Goal: Task Accomplishment & Management: Manage account settings

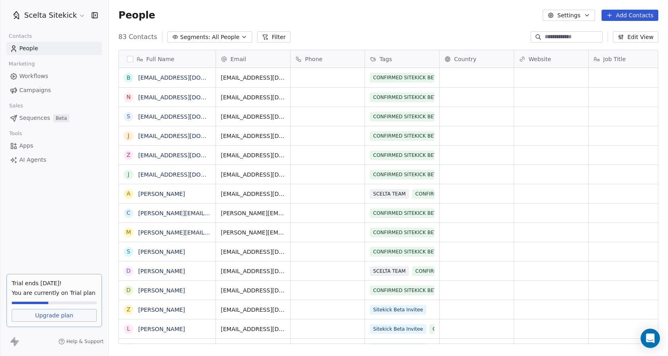
scroll to position [313, 559]
click at [241, 36] on icon "button" at bounding box center [244, 37] width 6 height 6
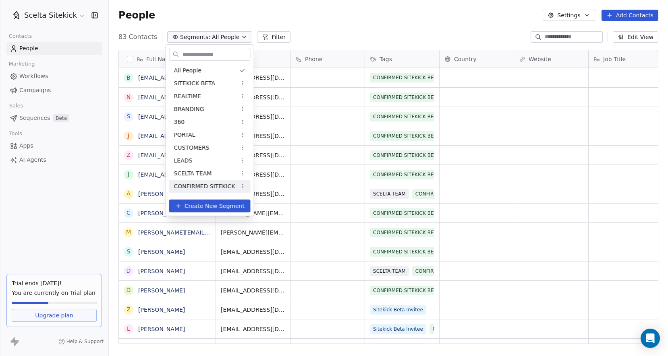
click at [200, 192] on div "CONFIRMED SITEKICK" at bounding box center [209, 186] width 81 height 13
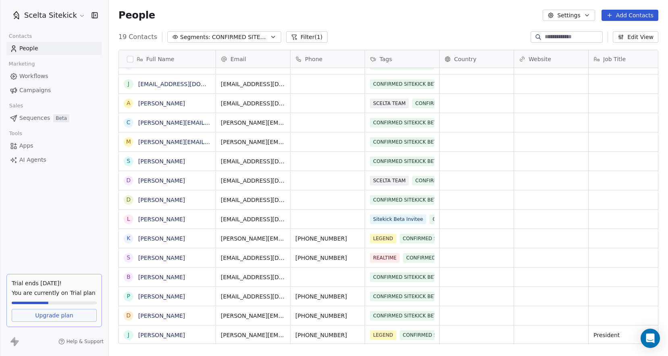
scroll to position [314, 559]
click at [255, 35] on span "CONFIRMED SITEKICK" at bounding box center [240, 37] width 56 height 8
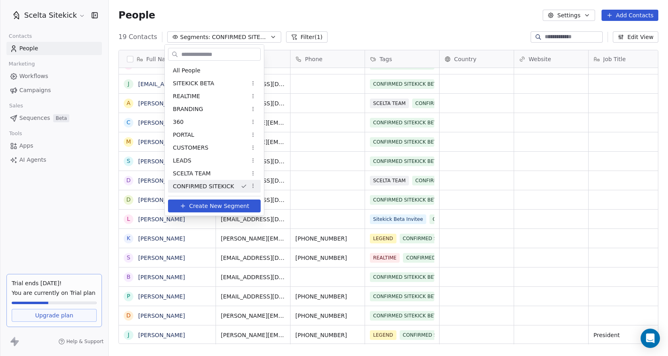
click at [409, 15] on html "Scelta Sitekick Contacts People Marketing Workflows Campaigns Sales Sequences B…" at bounding box center [334, 178] width 668 height 356
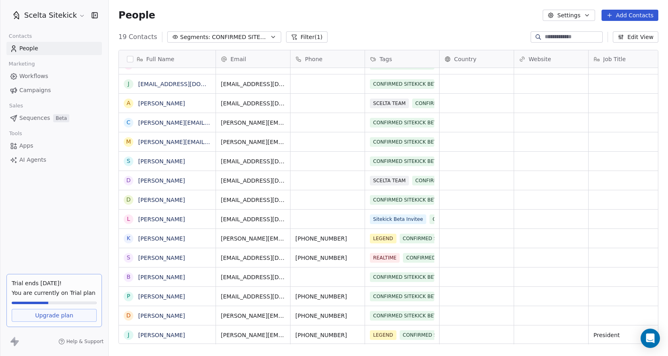
click at [587, 7] on div "People Settings Add Contacts" at bounding box center [388, 15] width 559 height 31
click at [582, 14] on button "Settings" at bounding box center [568, 15] width 52 height 11
click at [566, 48] on span "Tags" at bounding box center [569, 45] width 12 height 8
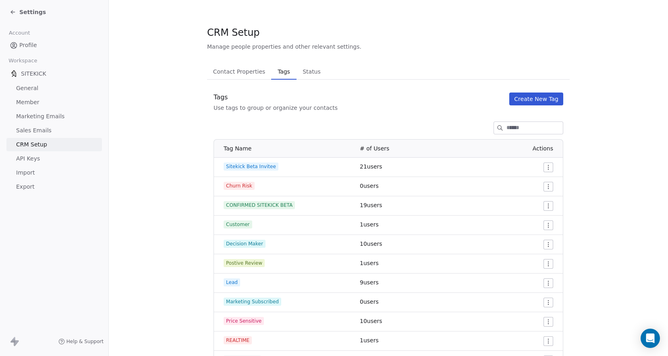
click at [531, 97] on button "Create New Tag" at bounding box center [536, 99] width 54 height 13
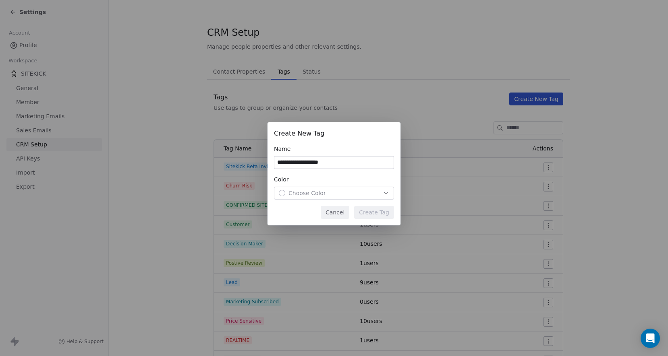
type input "**********"
click at [332, 192] on div "Choose Color" at bounding box center [334, 193] width 110 height 8
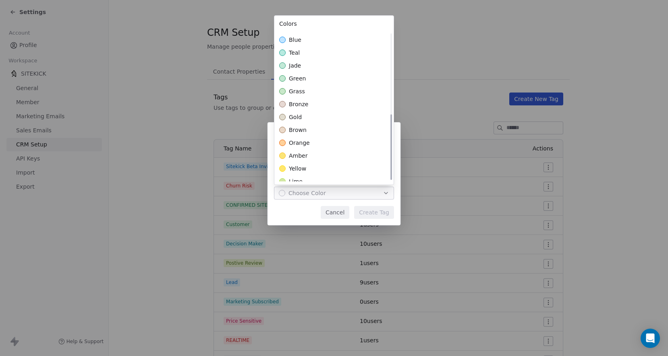
scroll to position [185, 0]
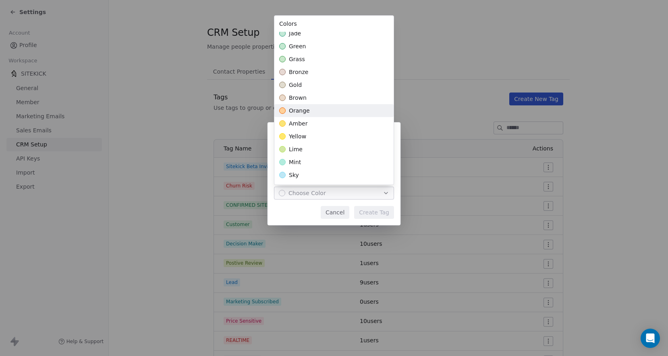
click at [298, 100] on span "brown" at bounding box center [298, 98] width 18 height 8
click at [308, 139] on div "yellow" at bounding box center [333, 136] width 119 height 13
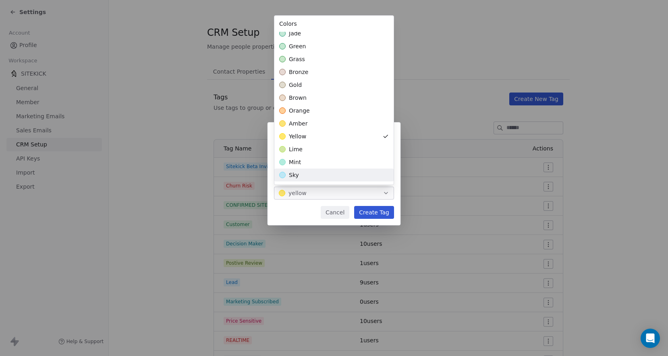
click at [371, 214] on div "**********" at bounding box center [334, 178] width 668 height 137
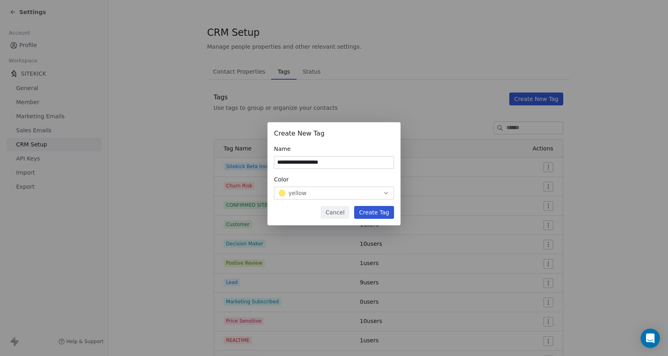
click at [371, 212] on button "Create Tag" at bounding box center [374, 212] width 40 height 13
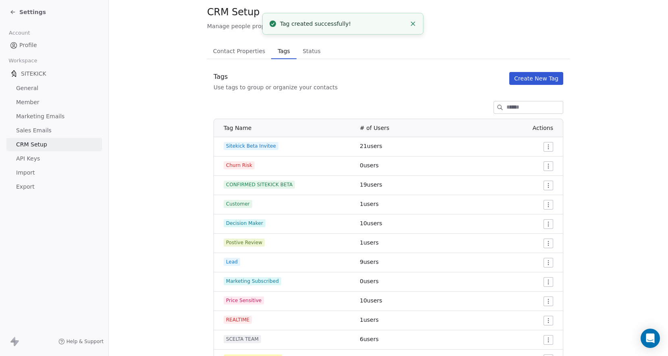
scroll to position [0, 0]
